Goal: Find specific page/section: Find specific page/section

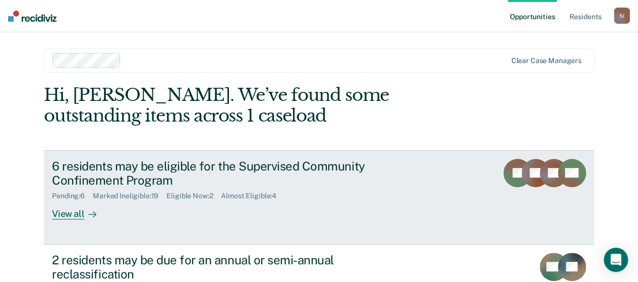
click at [77, 213] on div "View all" at bounding box center [80, 210] width 57 height 20
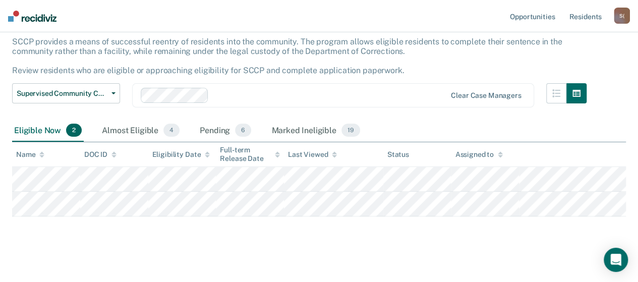
scroll to position [68, 0]
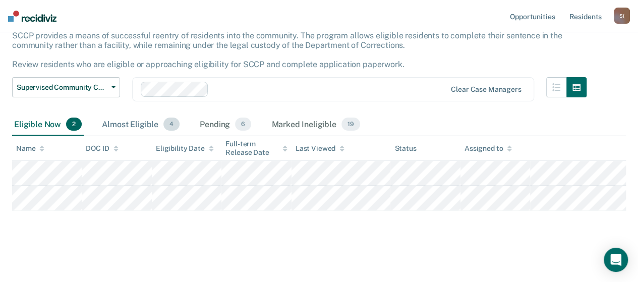
click at [141, 126] on div "Almost Eligible 4" at bounding box center [141, 125] width 82 height 22
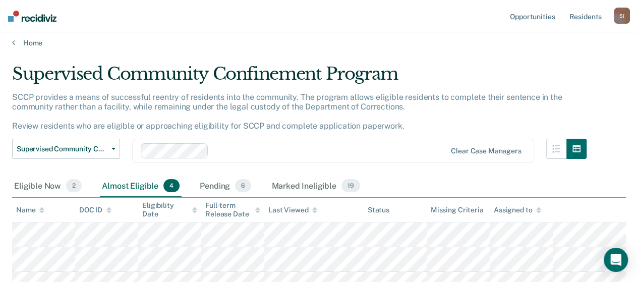
scroll to position [0, 0]
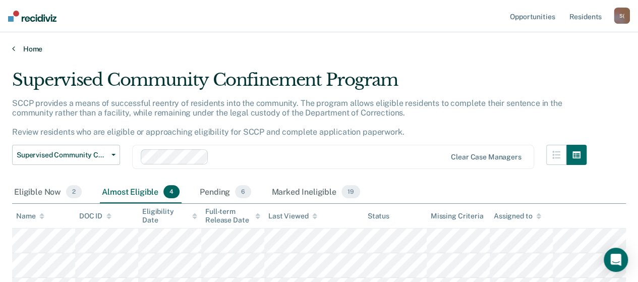
click at [31, 51] on link "Home" at bounding box center [319, 48] width 614 height 9
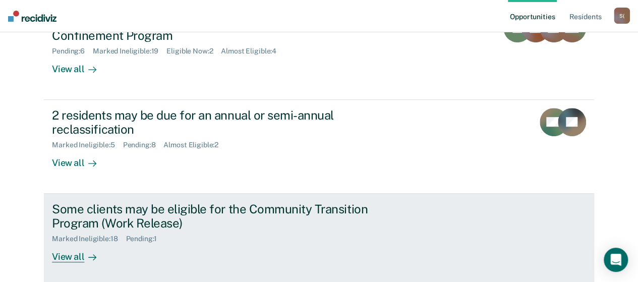
scroll to position [151, 0]
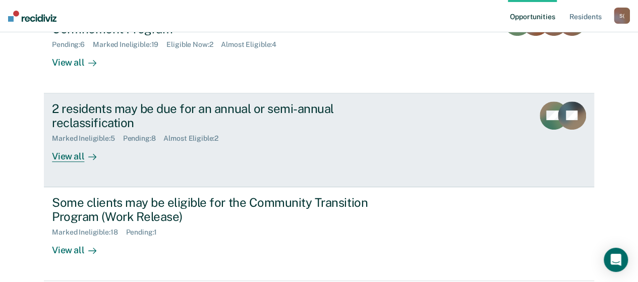
click at [68, 159] on div "View all" at bounding box center [80, 153] width 57 height 20
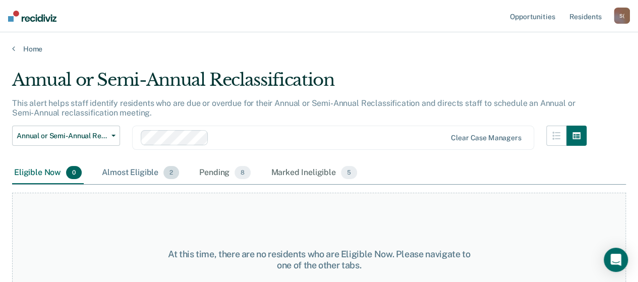
click at [137, 177] on div "Almost Eligible 2" at bounding box center [140, 173] width 81 height 22
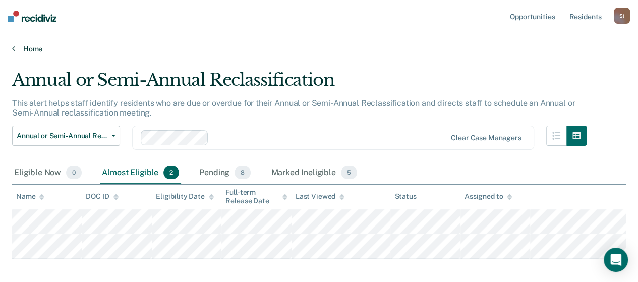
click at [32, 51] on link "Home" at bounding box center [319, 48] width 614 height 9
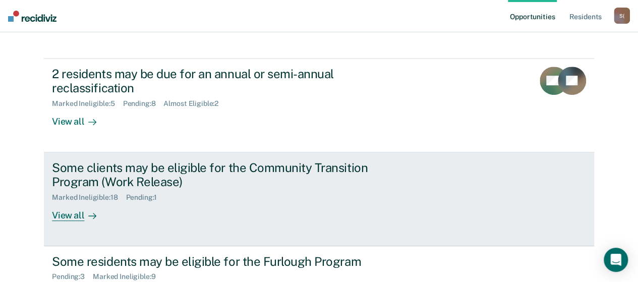
scroll to position [202, 0]
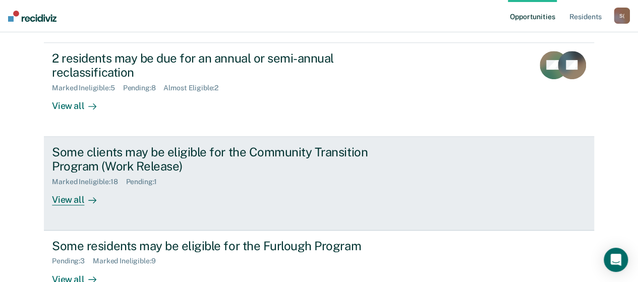
click at [72, 203] on div "View all" at bounding box center [80, 196] width 57 height 20
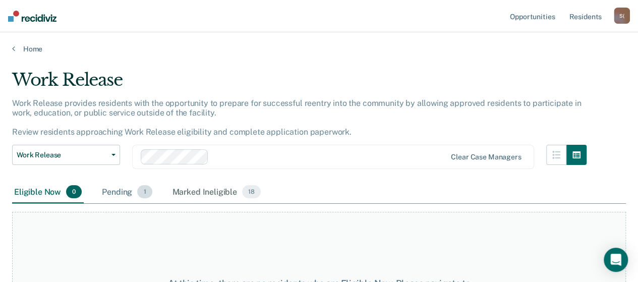
click at [121, 199] on div "Pending 1" at bounding box center [127, 192] width 54 height 22
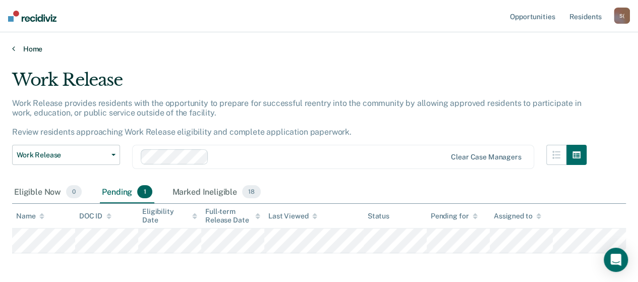
click at [38, 52] on link "Home" at bounding box center [319, 48] width 614 height 9
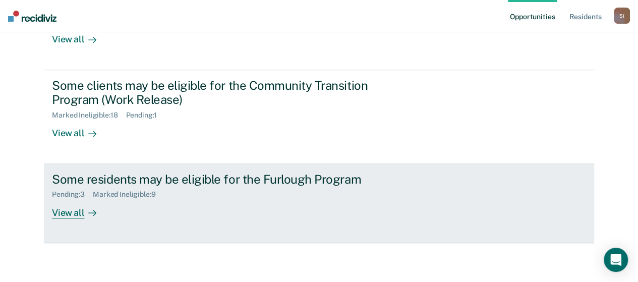
scroll to position [268, 0]
click at [69, 214] on div "View all" at bounding box center [80, 209] width 57 height 20
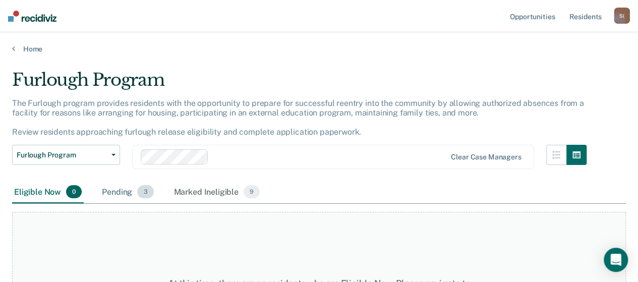
click at [123, 195] on div "Pending 3" at bounding box center [127, 192] width 55 height 22
